Goal: Task Accomplishment & Management: Manage account settings

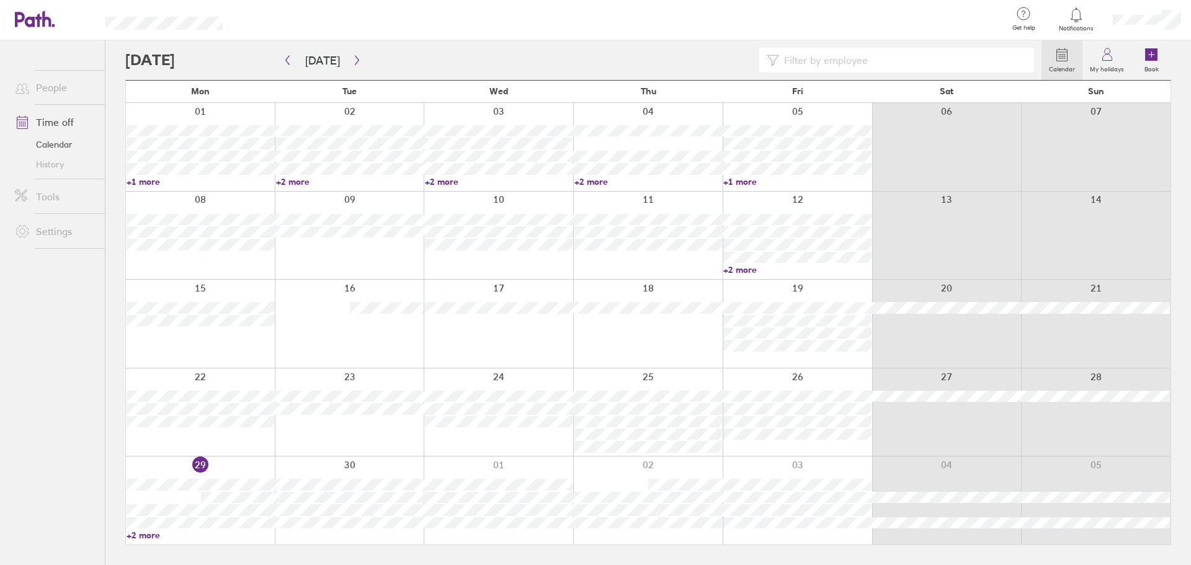
click at [139, 535] on link "+2 more" at bounding box center [201, 535] width 148 height 11
click at [353, 61] on icon "button" at bounding box center [356, 60] width 9 height 10
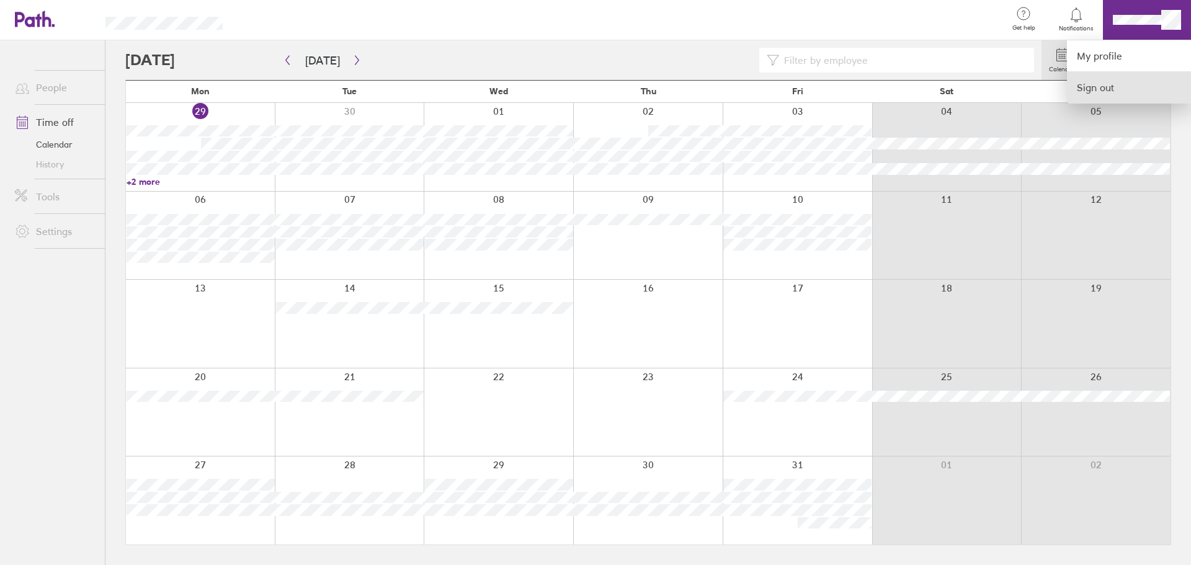
click at [1093, 89] on link "Sign out" at bounding box center [1129, 87] width 124 height 31
